Goal: Transaction & Acquisition: Purchase product/service

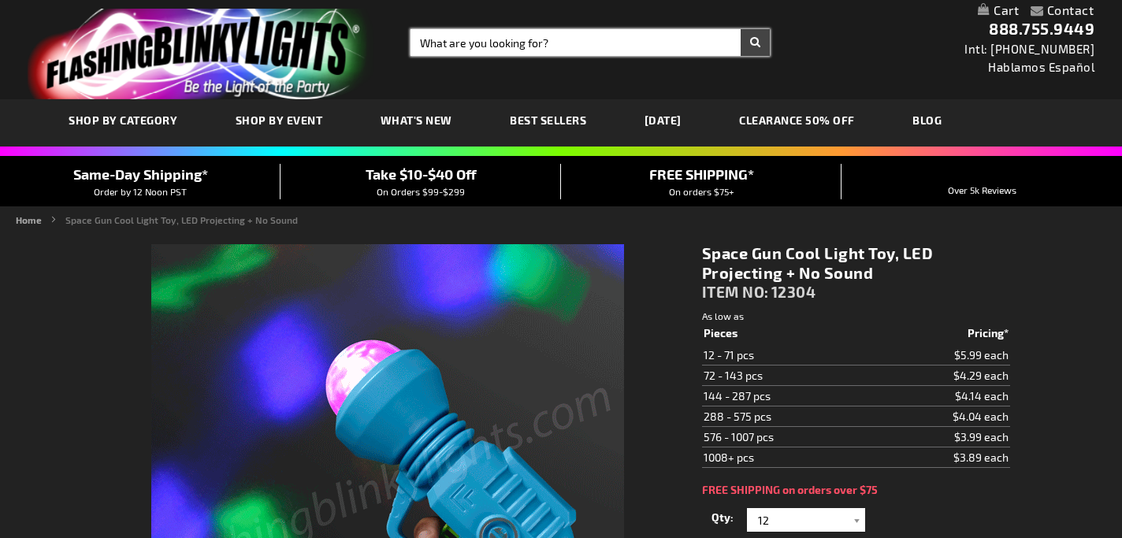
click at [495, 40] on input "Search" at bounding box center [590, 42] width 360 height 27
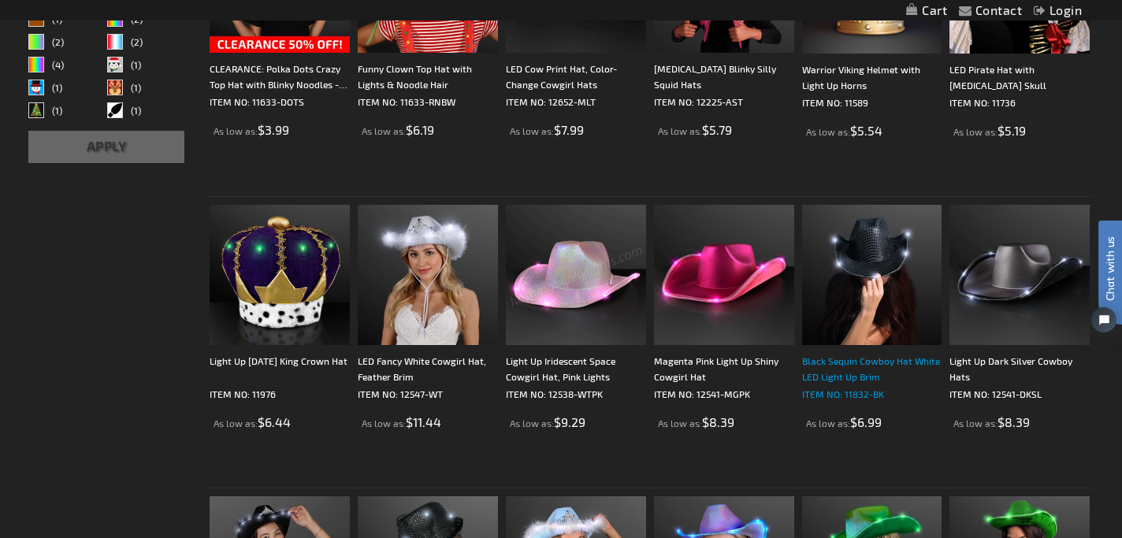
scroll to position [603, 0]
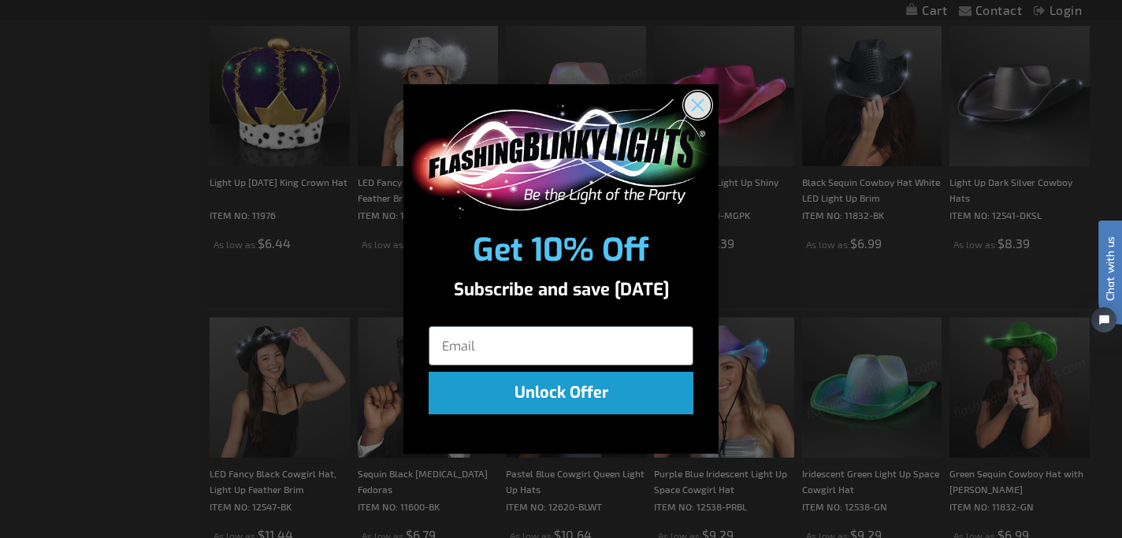
click at [696, 98] on circle "Close dialog" at bounding box center [698, 105] width 26 height 26
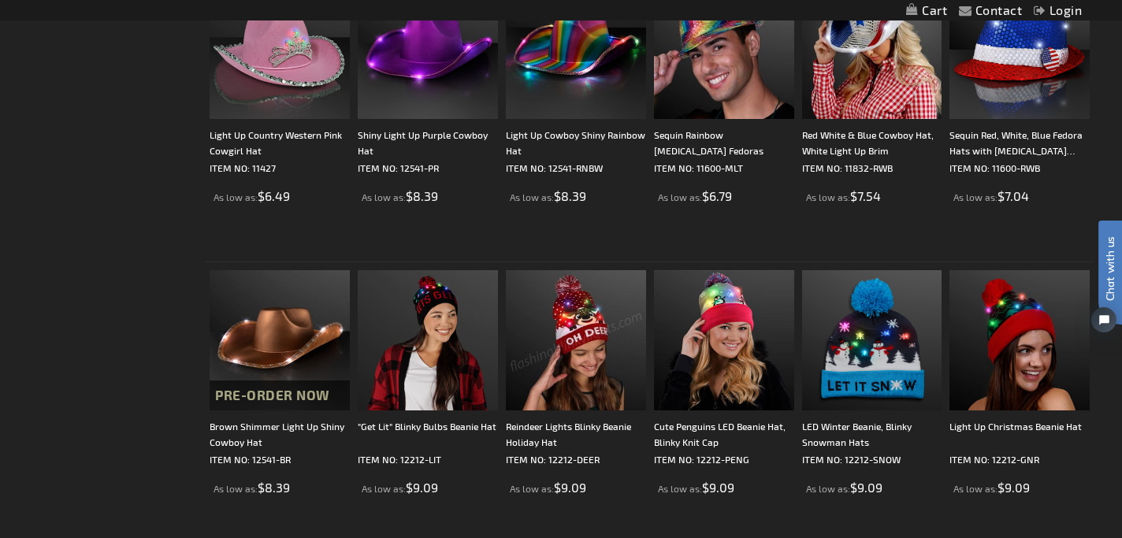
scroll to position [1235, 0]
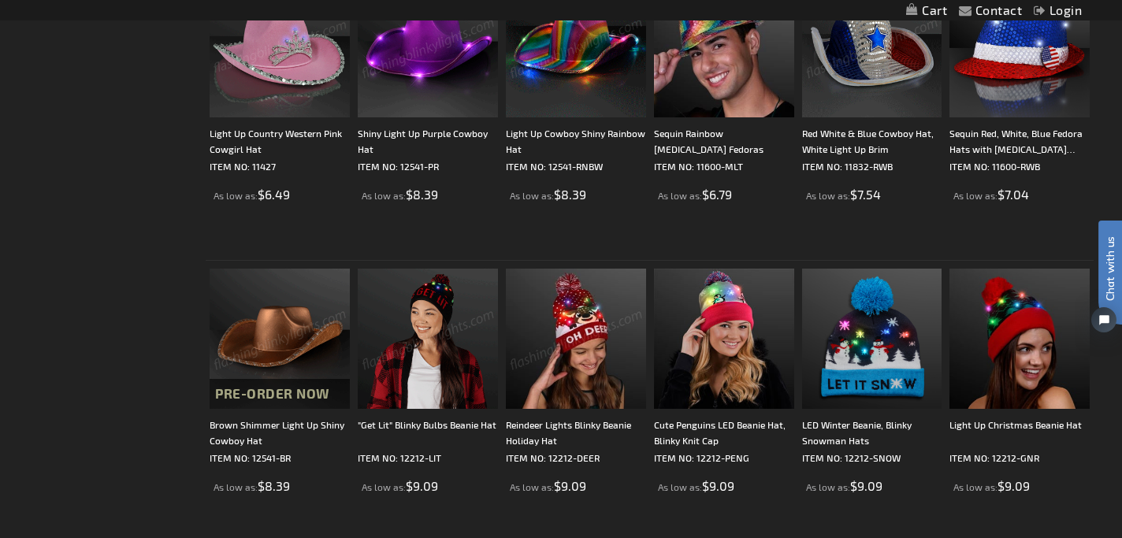
click at [291, 343] on img at bounding box center [280, 339] width 140 height 140
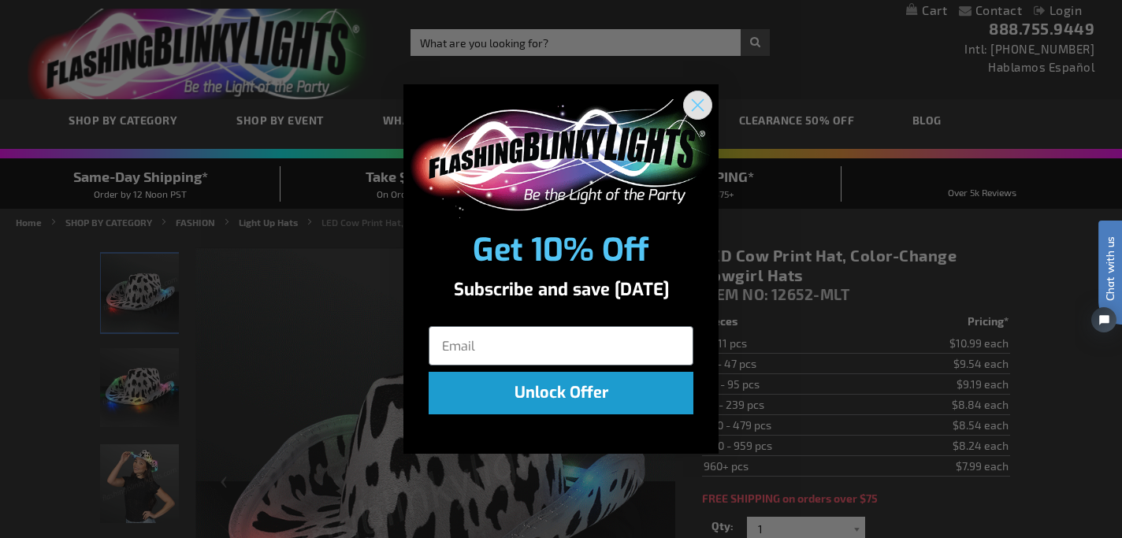
click at [704, 97] on circle "Close dialog" at bounding box center [698, 105] width 26 height 26
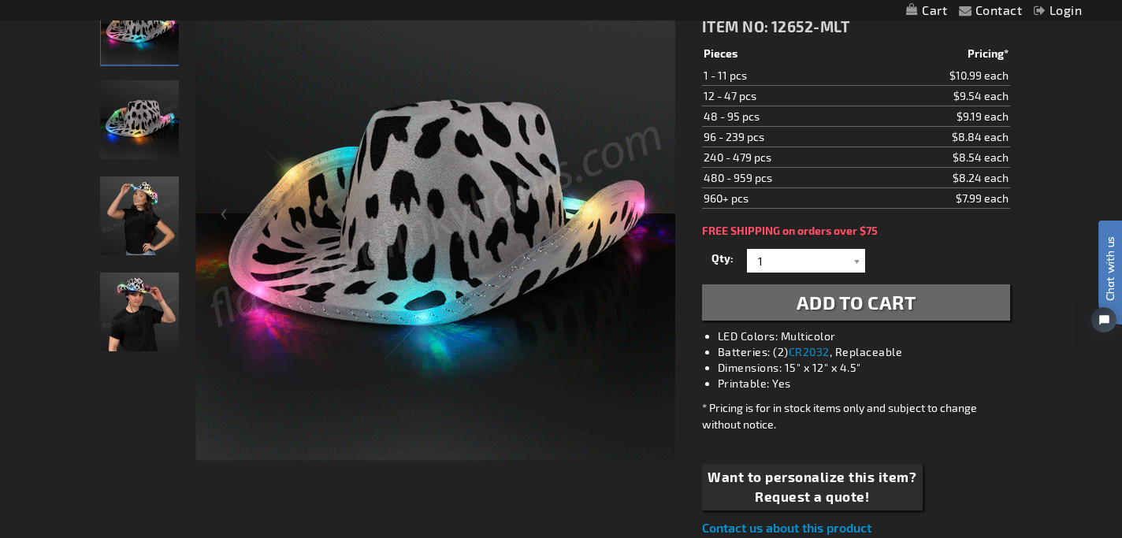
scroll to position [755, 0]
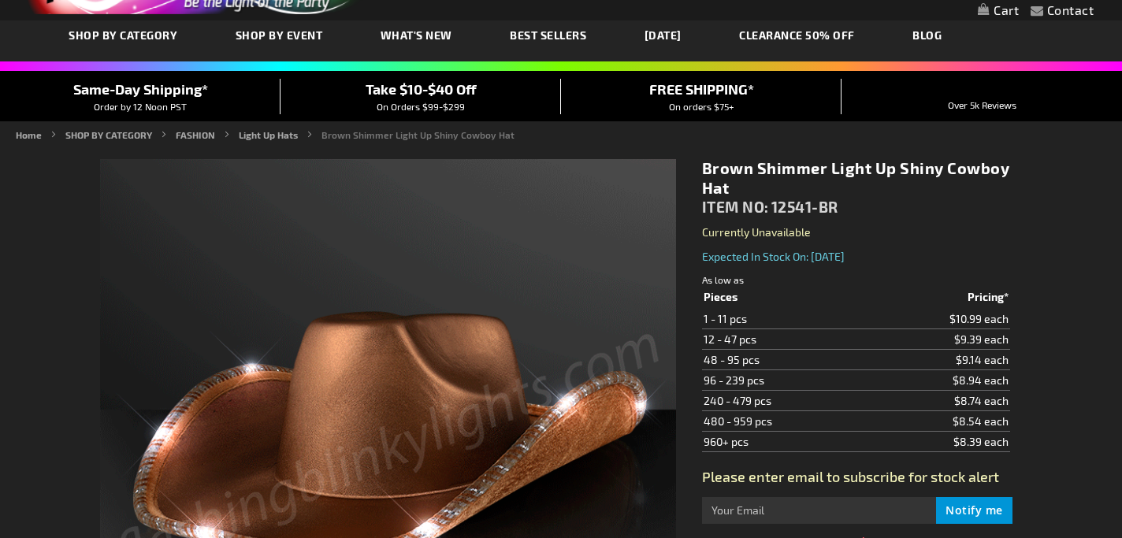
type input "5696"
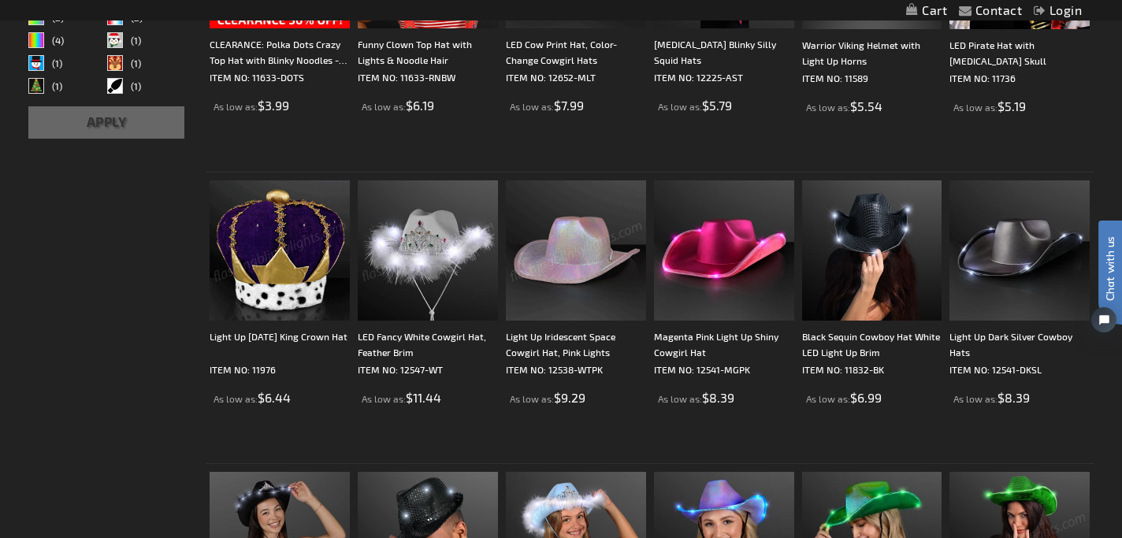
scroll to position [470, 0]
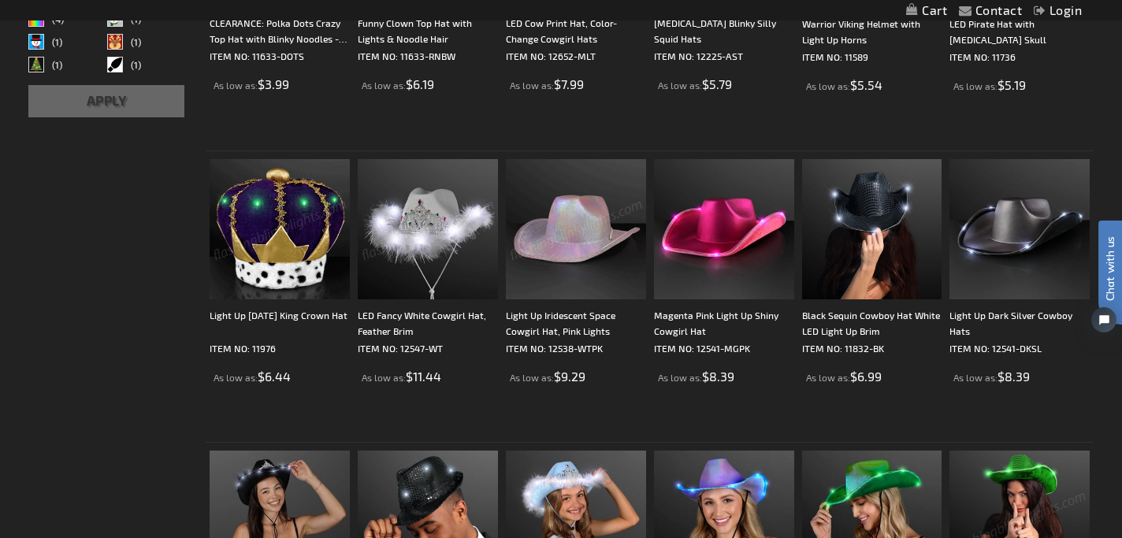
click at [579, 221] on img at bounding box center [576, 229] width 140 height 140
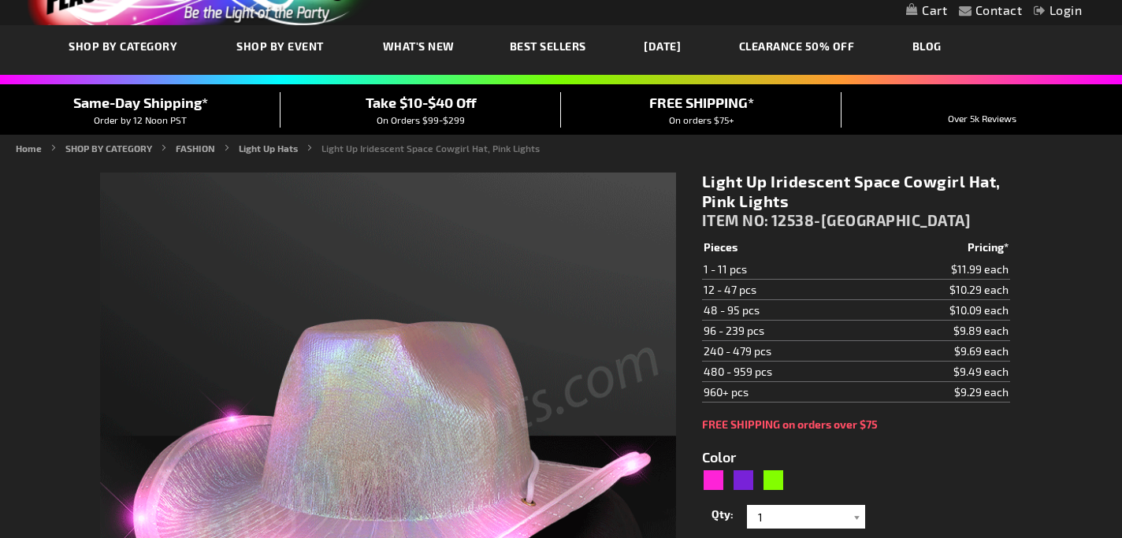
scroll to position [289, 0]
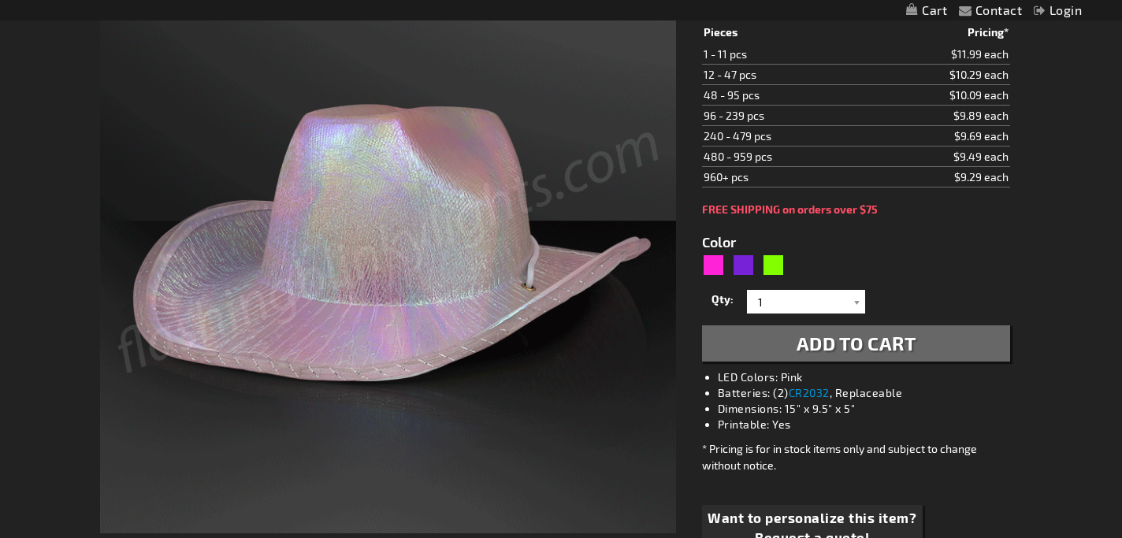
type input "5639"
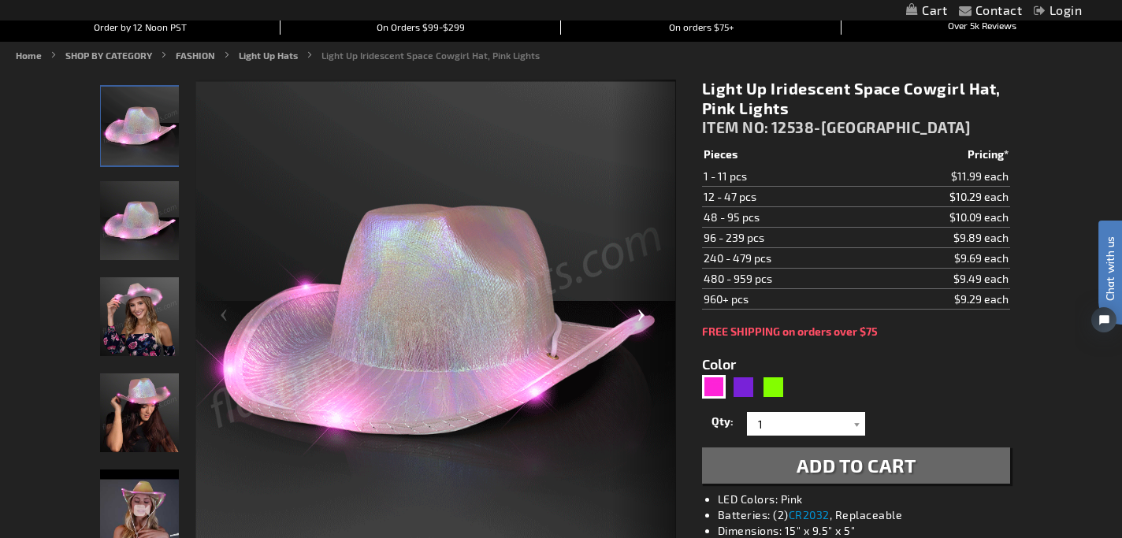
scroll to position [87, 0]
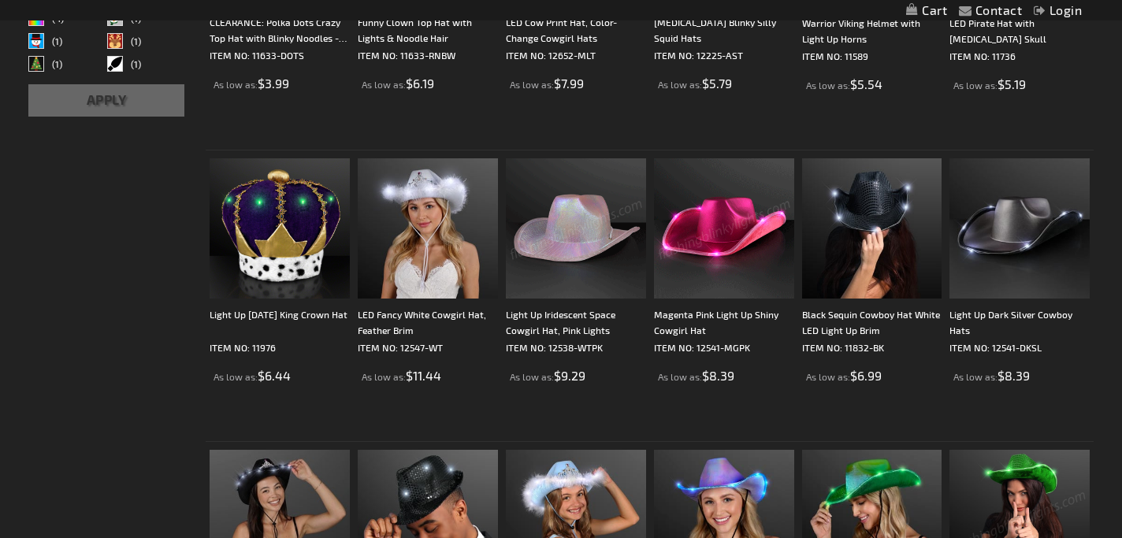
scroll to position [470, 0]
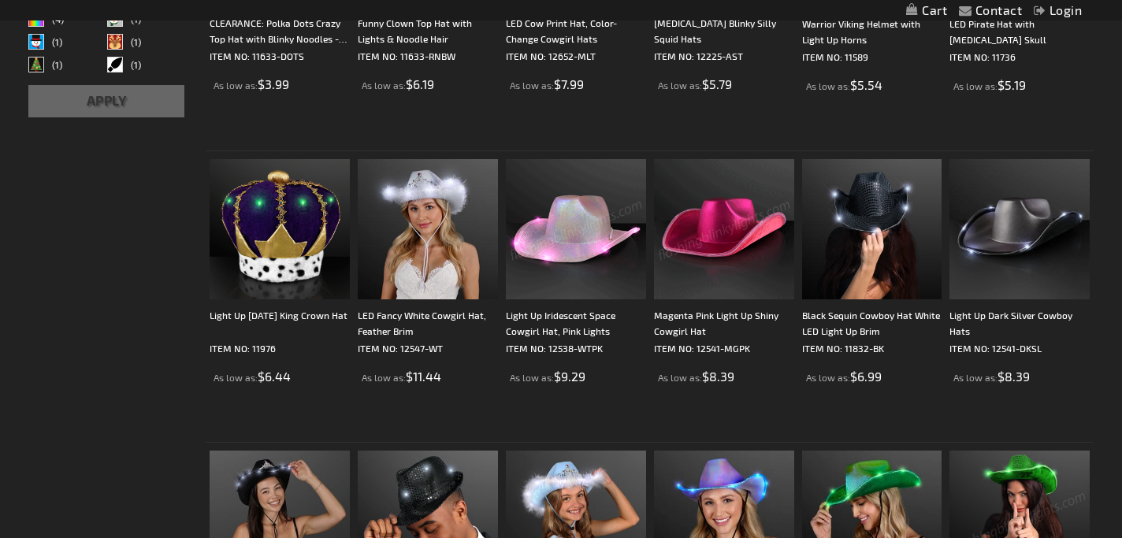
click at [731, 270] on img at bounding box center [724, 229] width 140 height 140
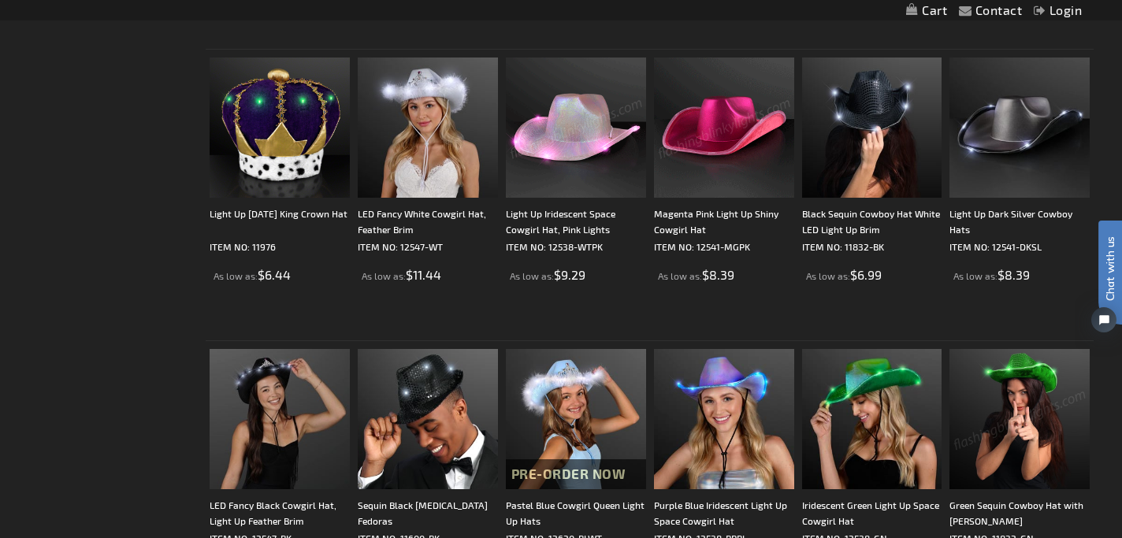
scroll to position [571, 0]
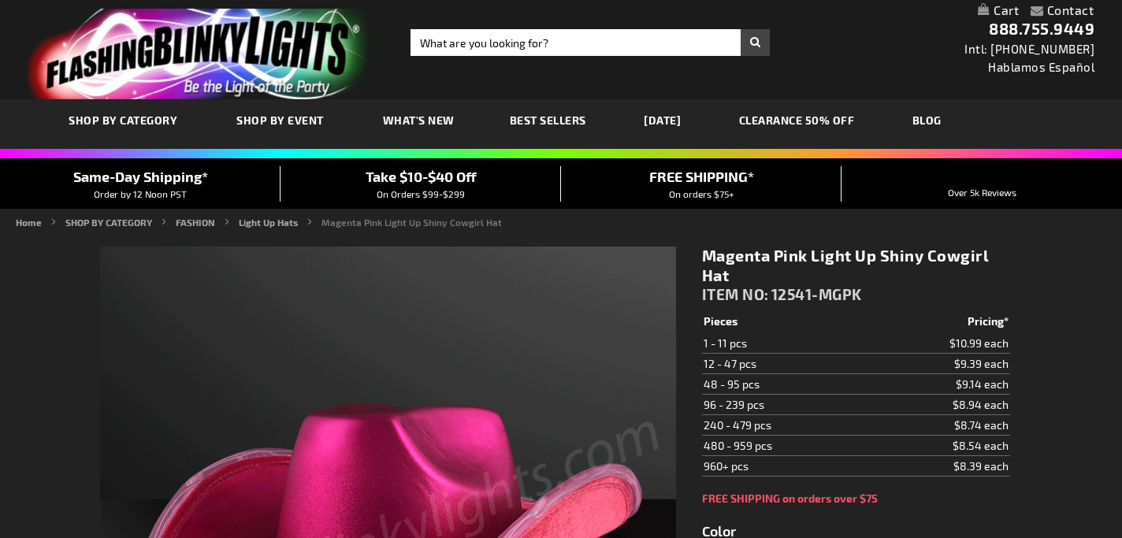
type input "5639"
